Goal: Information Seeking & Learning: Learn about a topic

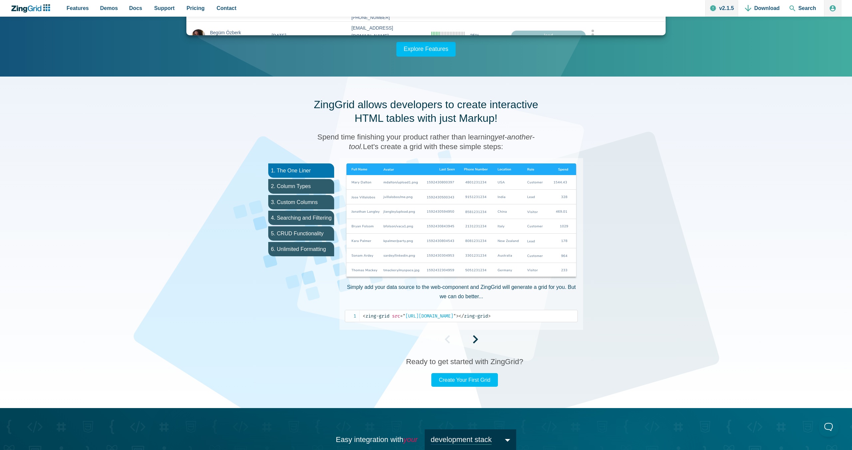
scroll to position [248, 0]
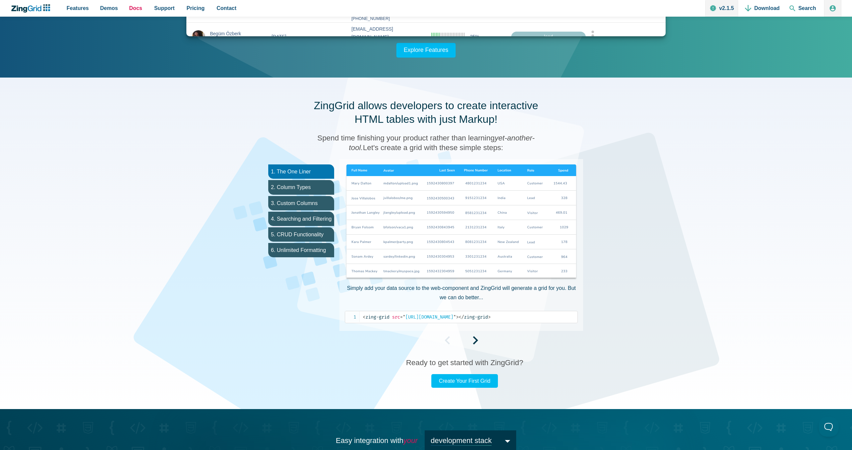
click at [139, 6] on span "Docs" at bounding box center [135, 8] width 13 height 9
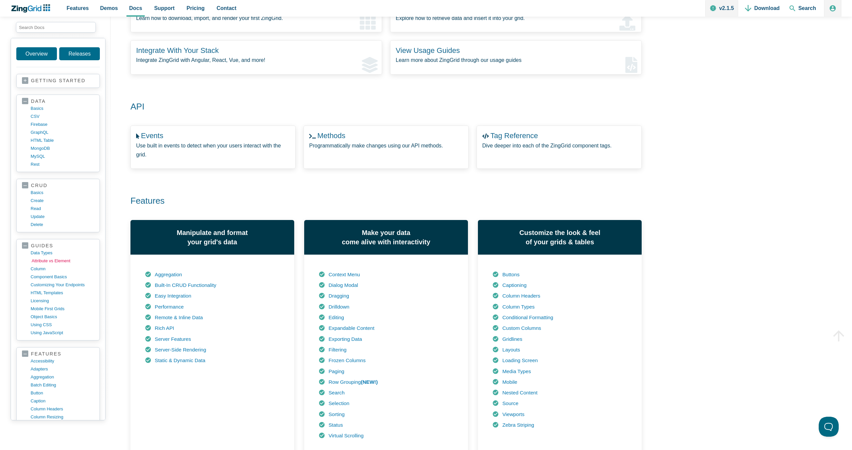
click at [50, 261] on link "Attribute vs Element" at bounding box center [64, 261] width 64 height 8
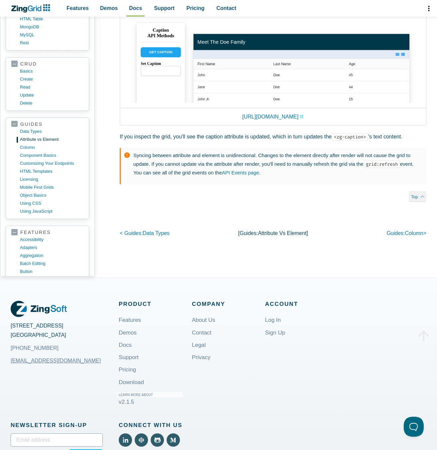
scroll to position [1034, 0]
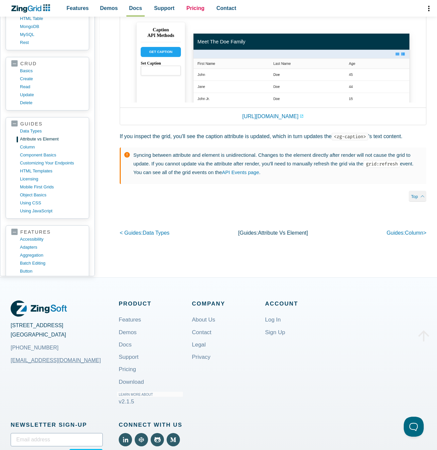
click at [187, 13] on span "Pricing" at bounding box center [196, 8] width 18 height 9
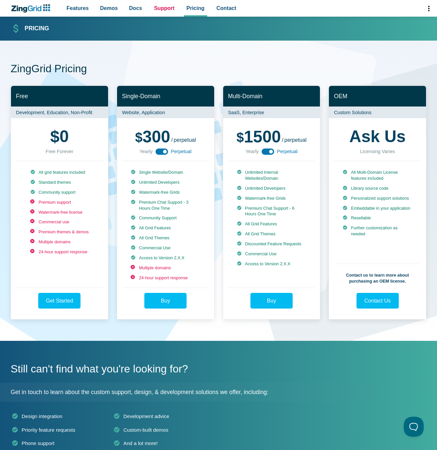
click at [151, 5] on link "Support" at bounding box center [164, 8] width 26 height 17
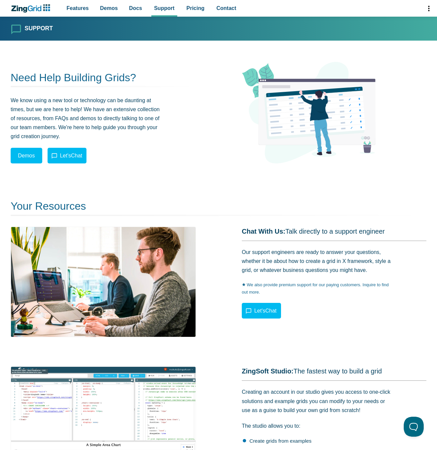
click at [47, 12] on div "Features Demos Browse by Features Docs Support Pricing Contact v2.1.5 Download …" at bounding box center [219, 8] width 416 height 17
click at [69, 9] on span "Features" at bounding box center [78, 8] width 22 height 9
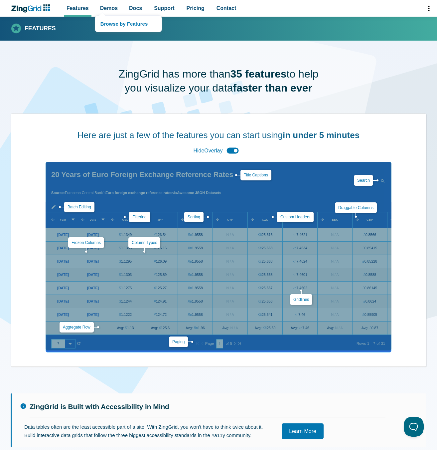
click at [101, 15] on nav "Browse by Features" at bounding box center [128, 23] width 67 height 17
click at [107, 10] on span "Demos" at bounding box center [109, 8] width 18 height 9
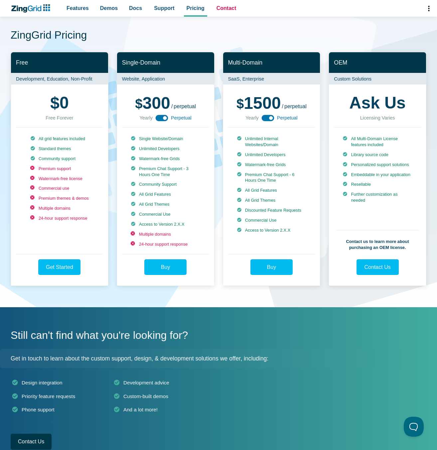
click at [227, 4] on span "Contact" at bounding box center [227, 8] width 20 height 9
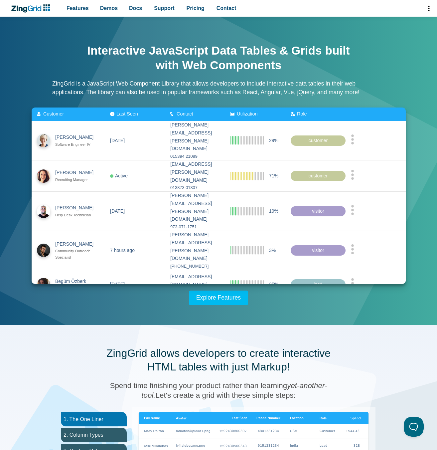
drag, startPoint x: 110, startPoint y: 7, endPoint x: 403, endPoint y: 68, distance: 299.1
click at [403, 68] on body "Features Demos Browse by Features Docs Support Pricing Contact v2.1.5 Download …" at bounding box center [218, 225] width 437 height 450
type input "#3fa59d"
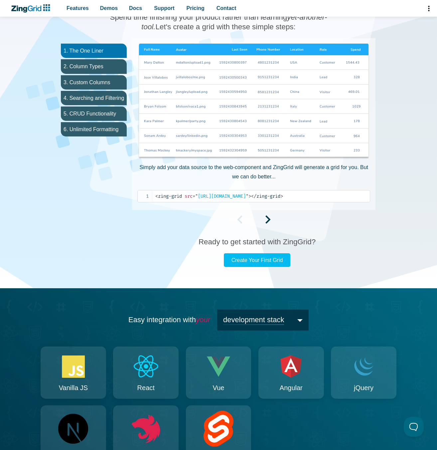
scroll to position [374, 0]
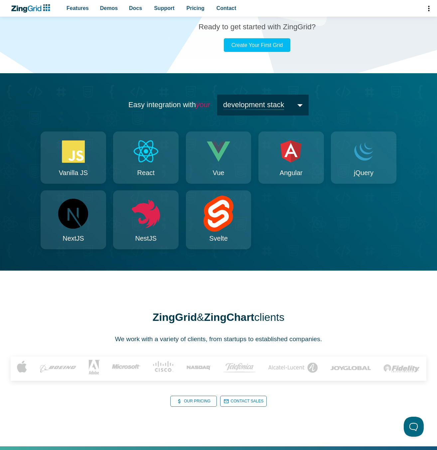
scroll to position [613, 0]
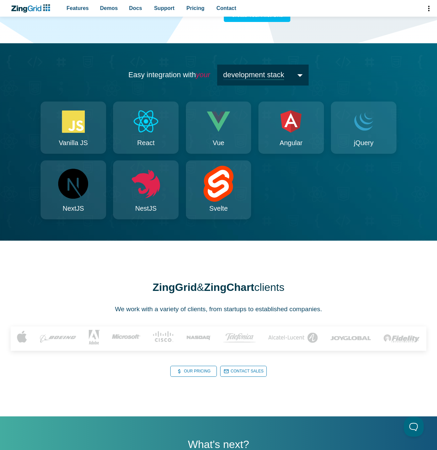
type input "#006178"
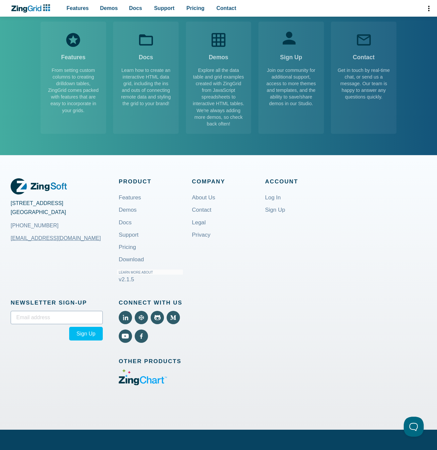
scroll to position [1096, 0]
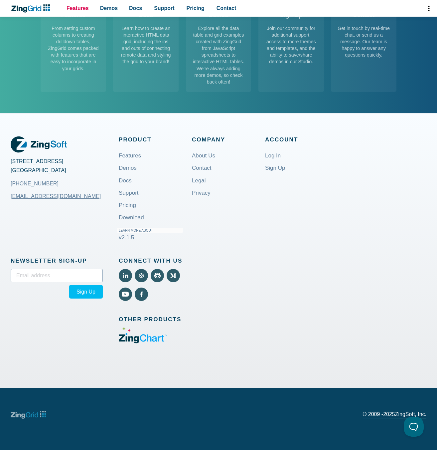
click at [78, 12] on span "Features" at bounding box center [78, 8] width 22 height 9
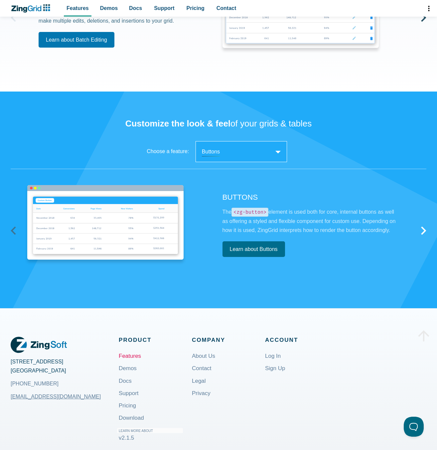
scroll to position [1241, 0]
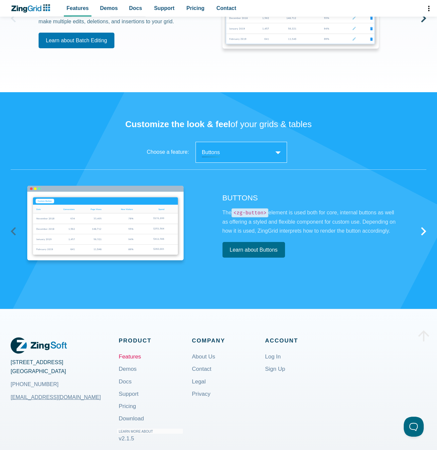
type input "#36b3fa"
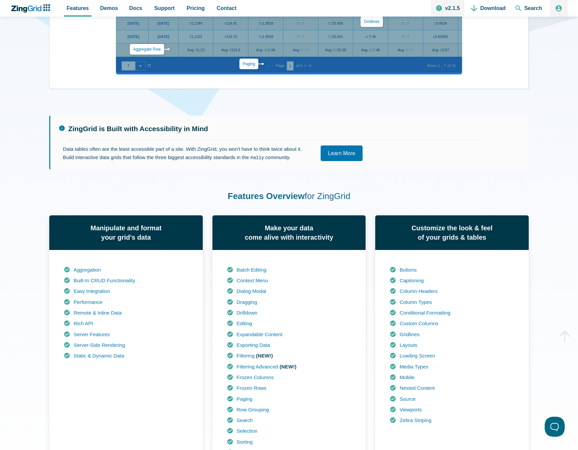
scroll to position [0, 0]
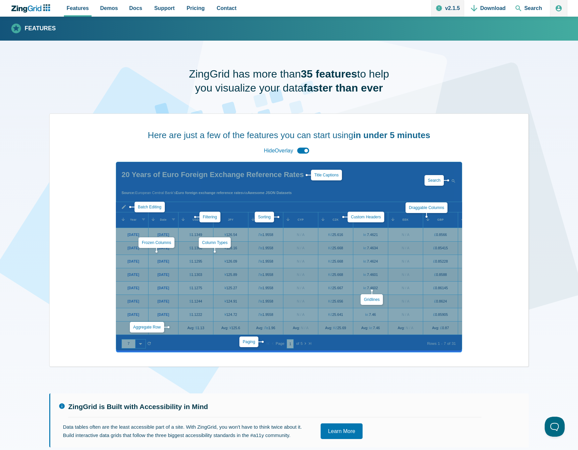
click at [27, 12] on icon "ZingChart Logo. Click to return to the homepage" at bounding box center [30, 8] width 43 height 8
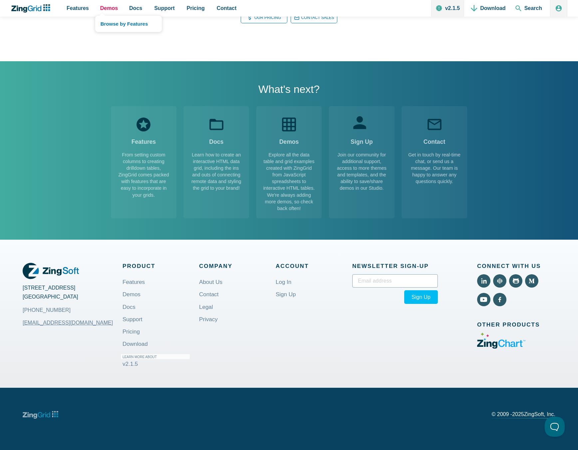
click at [104, 7] on span "Demos" at bounding box center [109, 8] width 18 height 9
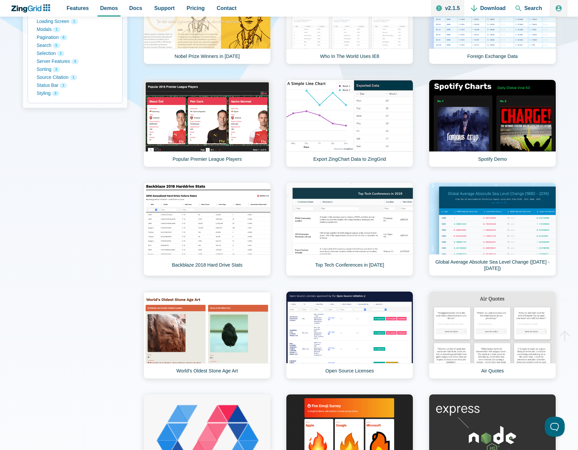
scroll to position [256, 0]
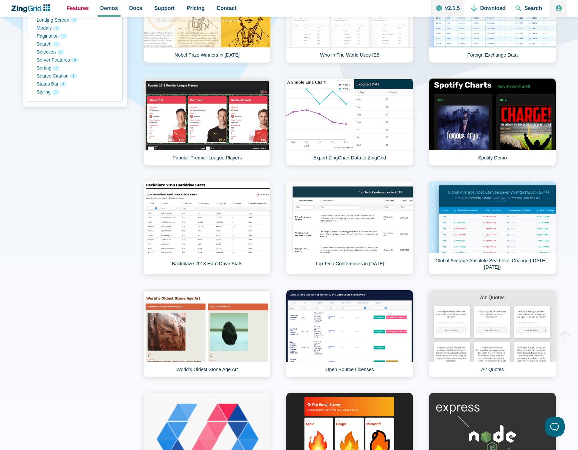
click at [80, 5] on span "Features" at bounding box center [78, 8] width 22 height 9
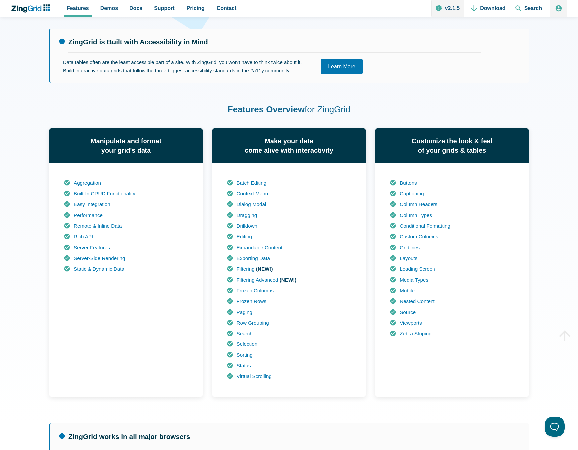
scroll to position [364, 0]
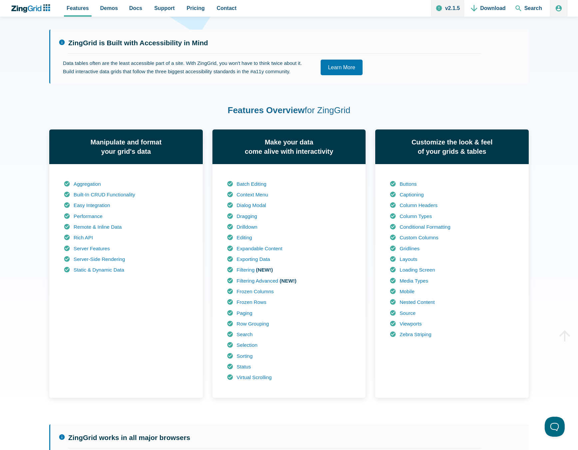
click at [44, 11] on icon "ZingChart Logo. Click to return to the homepage" at bounding box center [30, 8] width 43 height 8
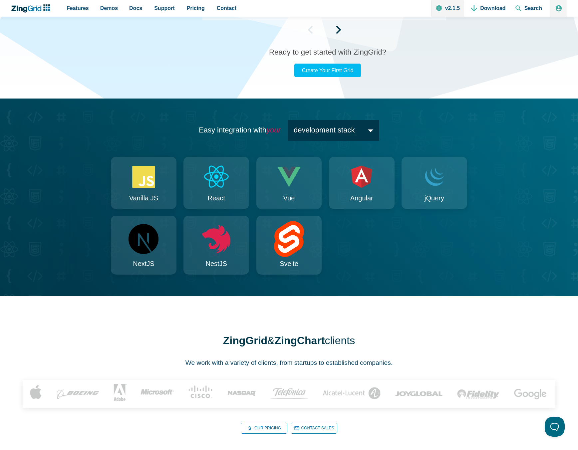
scroll to position [530, 0]
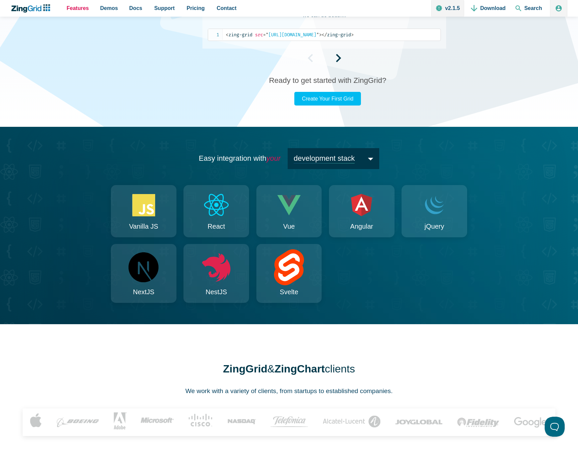
click at [79, 12] on span "Features" at bounding box center [78, 8] width 22 height 9
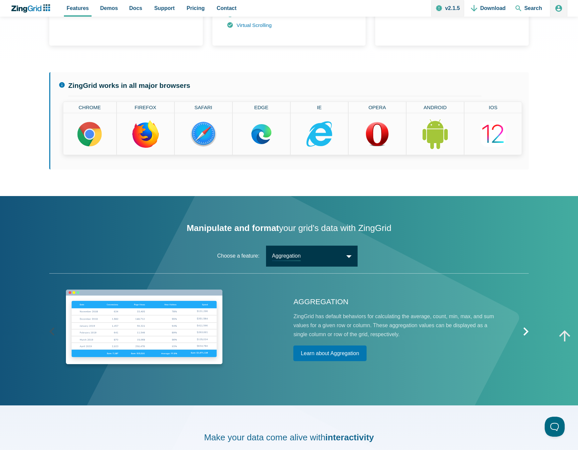
scroll to position [762, 0]
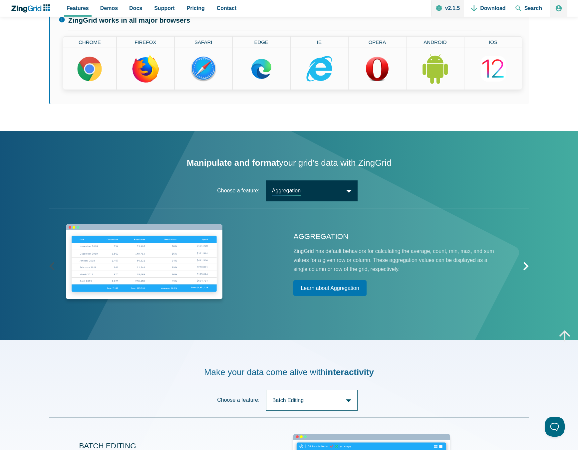
scroll to position [1307, 0]
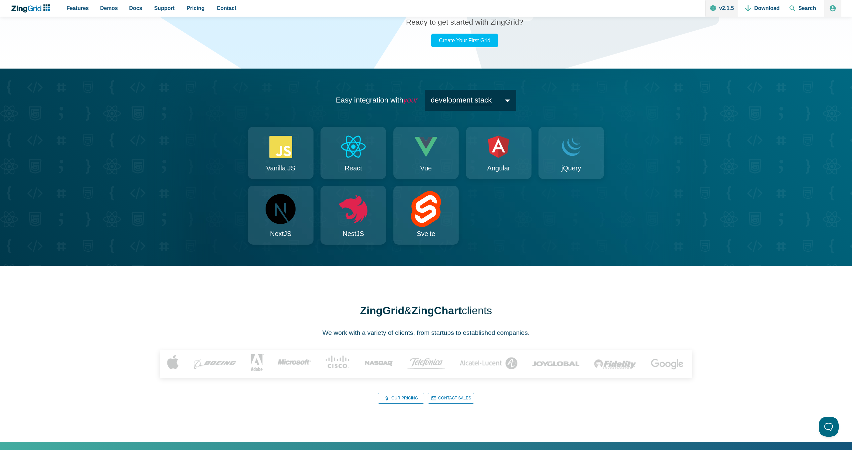
drag, startPoint x: 78, startPoint y: 11, endPoint x: 475, endPoint y: 99, distance: 407.1
click at [78, 11] on span "Features" at bounding box center [78, 8] width 22 height 9
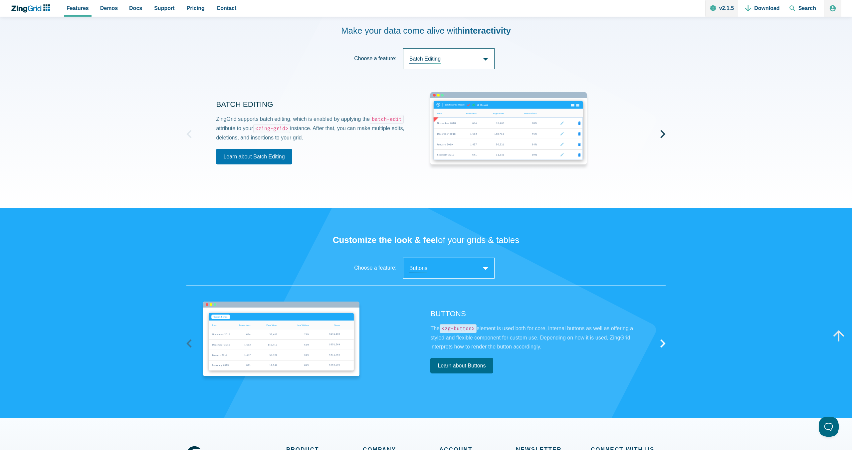
scroll to position [1118, 0]
